Goal: Understand process/instructions: Learn how to perform a task or action

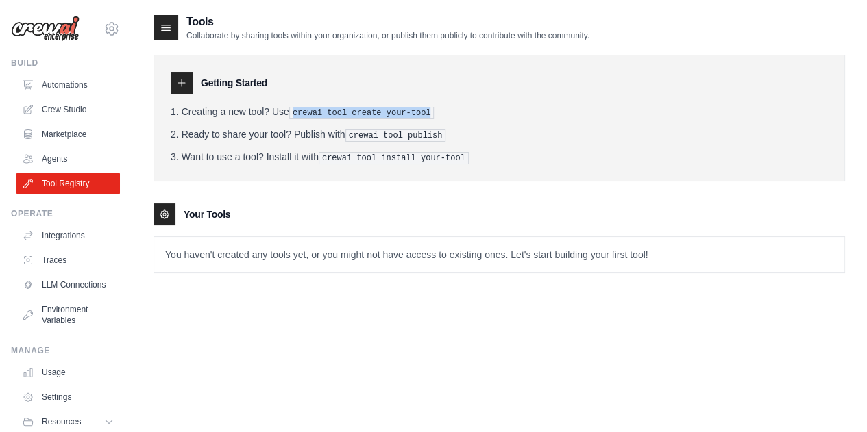
drag, startPoint x: 422, startPoint y: 111, endPoint x: 293, endPoint y: 112, distance: 129.5
click at [293, 112] on pre "crewai tool create your-tool" at bounding box center [361, 113] width 145 height 12
copy pre "crewai tool create your-tool"
click at [369, 131] on pre "crewai tool publish" at bounding box center [395, 136] width 101 height 12
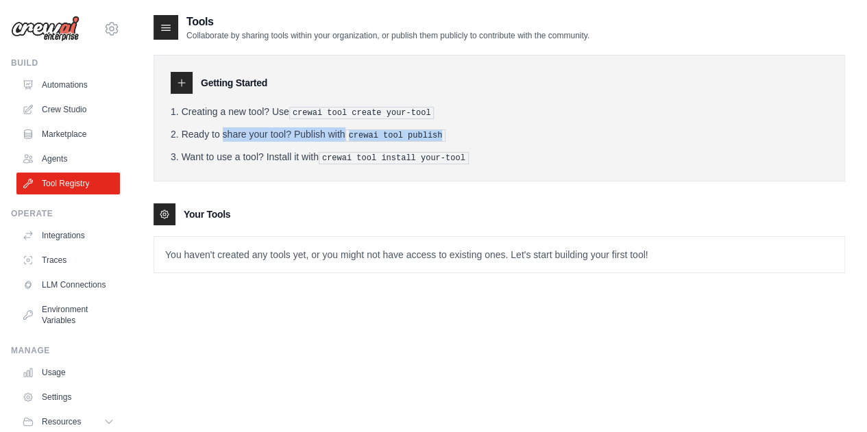
click at [369, 131] on pre "crewai tool publish" at bounding box center [395, 136] width 101 height 12
click at [356, 132] on pre "crewai tool publish" at bounding box center [395, 136] width 101 height 12
copy pre "crewai tool"
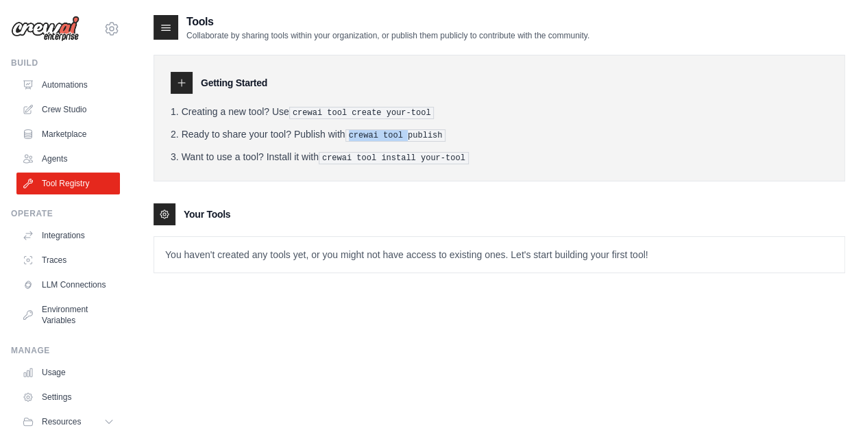
click at [356, 132] on pre "crewai tool publish" at bounding box center [395, 136] width 101 height 12
copy pre "crewai"
